Goal: Task Accomplishment & Management: Manage account settings

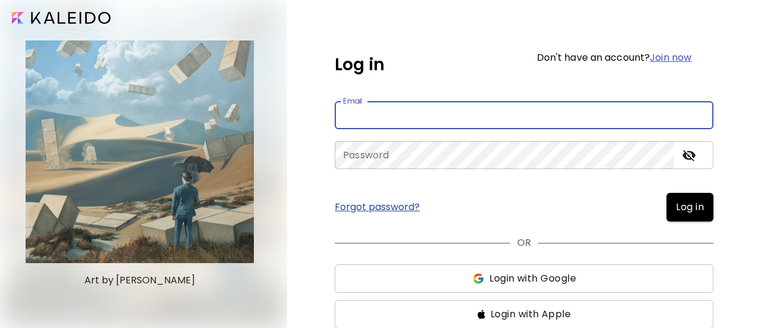
click at [448, 114] on input "email" at bounding box center [524, 115] width 379 height 28
type input "**********"
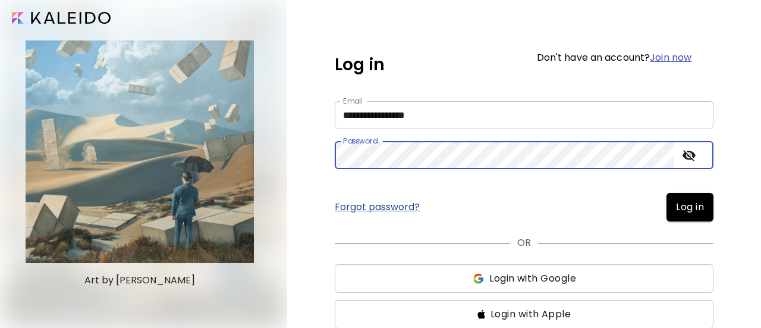
click at [684, 209] on span "Log in" at bounding box center [690, 207] width 28 height 14
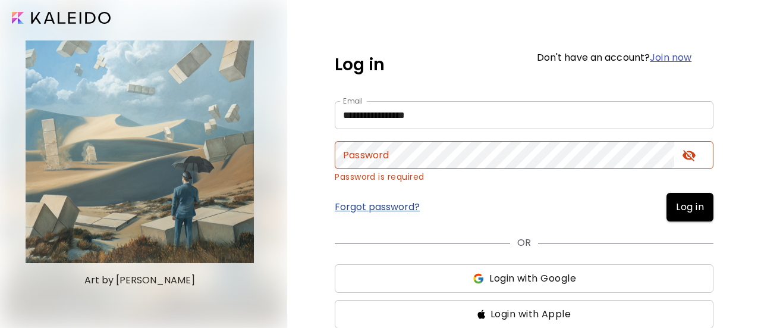
click at [363, 211] on link "Forgot password?" at bounding box center [377, 207] width 85 height 10
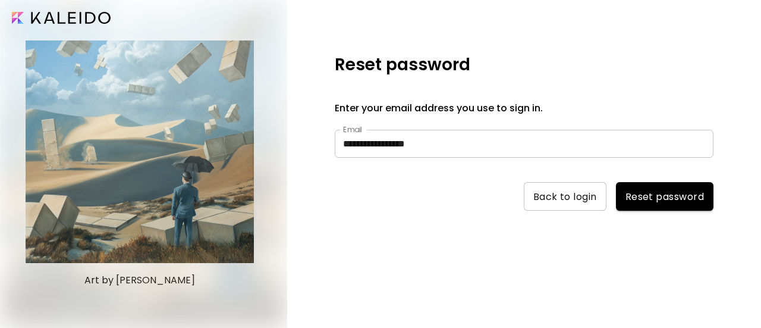
click at [645, 196] on span "Reset password" at bounding box center [665, 196] width 79 height 12
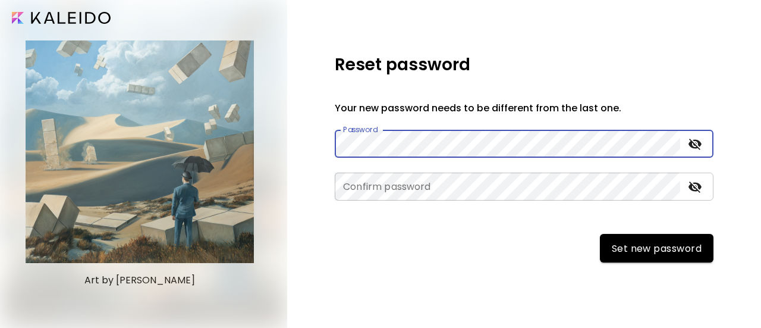
click at [698, 149] on icon "toggle password visibility" at bounding box center [695, 144] width 14 height 14
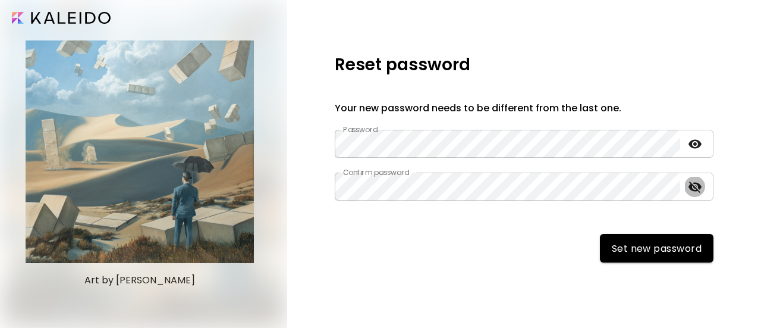
click at [697, 189] on icon "toggle password visibility" at bounding box center [695, 186] width 13 height 11
click at [642, 249] on span "Set new password" at bounding box center [657, 248] width 90 height 12
